Goal: Transaction & Acquisition: Purchase product/service

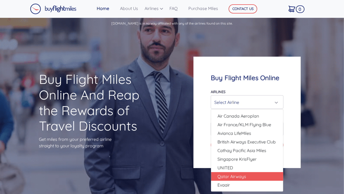
scroll to position [19, 0]
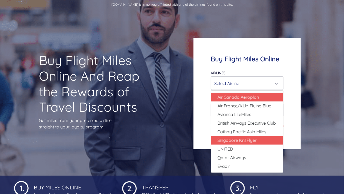
select select "Singapore KrisFlyer"
type input "80000"
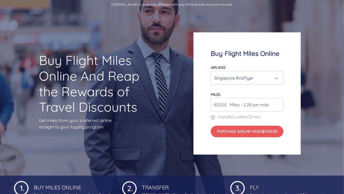
click at [219, 106] on input "80000" at bounding box center [247, 104] width 73 height 13
click at [279, 107] on input "80000" at bounding box center [247, 104] width 73 height 13
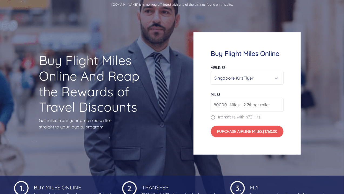
click at [277, 107] on input "80000" at bounding box center [247, 104] width 73 height 13
click at [295, 97] on div "Buy Flight Miles Online Airlines Air Canada Aeroplan Air France/KLM Flying Blue…" at bounding box center [246, 93] width 107 height 122
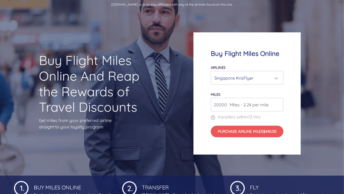
click at [226, 106] on input "20000" at bounding box center [247, 104] width 73 height 13
type input "2"
